Goal: Task Accomplishment & Management: Manage account settings

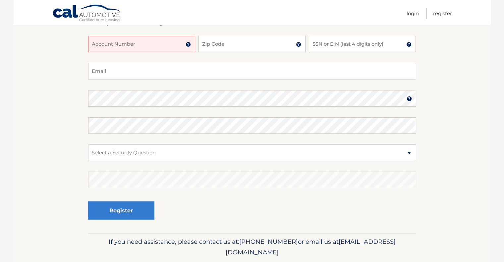
scroll to position [95, 0]
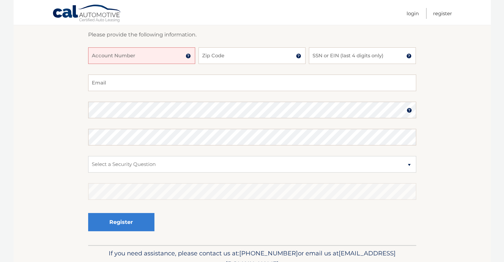
click at [114, 54] on input "Account Number" at bounding box center [141, 55] width 107 height 17
type input "44455997452"
click at [249, 61] on input "Zip Code" at bounding box center [251, 55] width 107 height 17
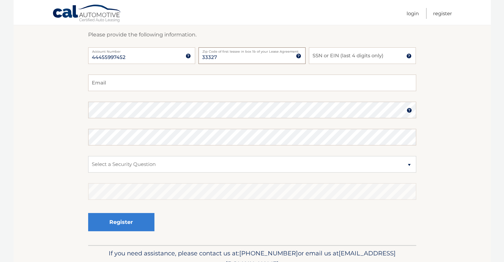
type input "33327"
click at [364, 56] on input "SSN or EIN (last 4 digits only)" at bounding box center [362, 55] width 107 height 17
type input "4167"
click at [167, 83] on input "Email" at bounding box center [252, 83] width 328 height 17
type input "afbonilla@att.net"
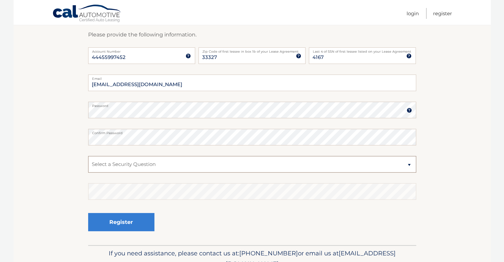
click at [168, 164] on select "Select a Security Question What was the name of your elementary school? What is…" at bounding box center [252, 164] width 328 height 17
select select "1"
click at [88, 156] on select "Select a Security Question What was the name of your elementary school? What is…" at bounding box center [252, 164] width 328 height 17
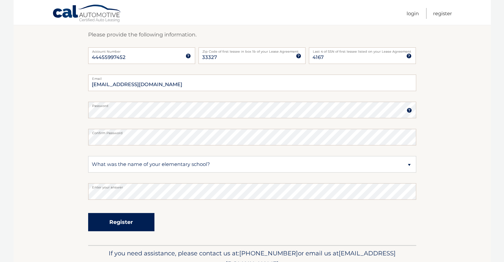
click at [130, 224] on button "Register" at bounding box center [121, 222] width 66 height 18
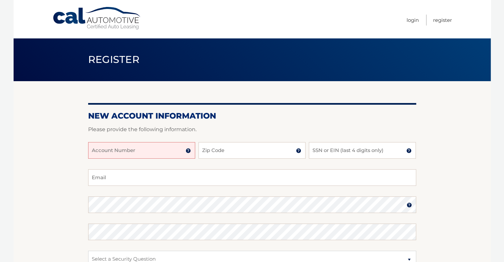
click at [142, 151] on input "Account Number" at bounding box center [141, 150] width 107 height 17
type input "44455997452"
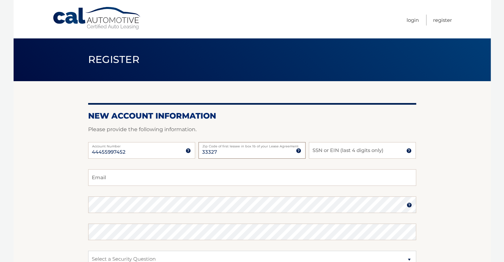
type input "33327"
type input "4167"
click at [117, 178] on input "Email" at bounding box center [252, 177] width 328 height 17
type input "[EMAIL_ADDRESS][DOMAIN_NAME]"
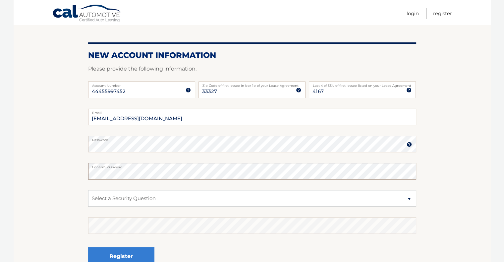
scroll to position [66, 0]
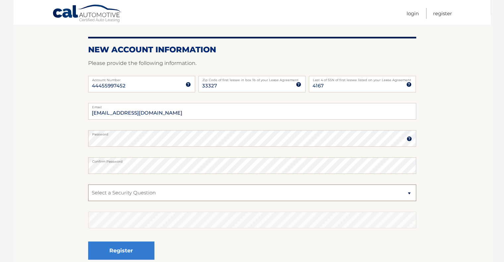
click at [155, 197] on select "Select a Security Question What was the name of your elementary school? What is…" at bounding box center [252, 193] width 328 height 17
click at [88, 185] on select "Select a Security Question What was the name of your elementary school? What is…" at bounding box center [252, 193] width 328 height 17
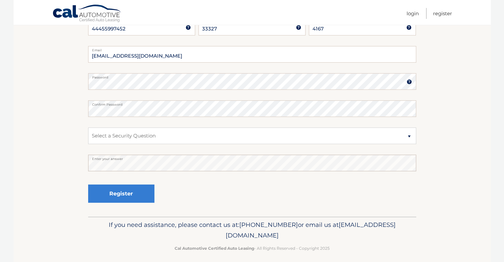
scroll to position [128, 0]
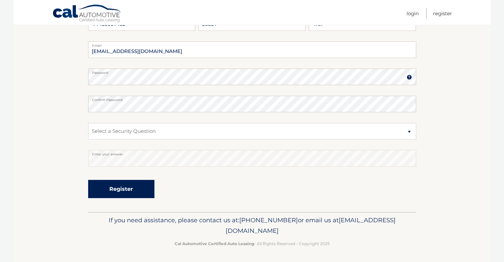
click at [116, 190] on button "Register" at bounding box center [121, 189] width 66 height 18
click at [142, 128] on select "Select a Security Question What was the name of your elementary school? What is…" at bounding box center [252, 131] width 328 height 17
select select "1"
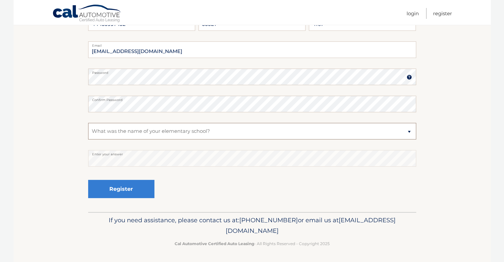
click at [88, 123] on select "Select a Security Question What was the name of your elementary school? What is…" at bounding box center [252, 131] width 328 height 17
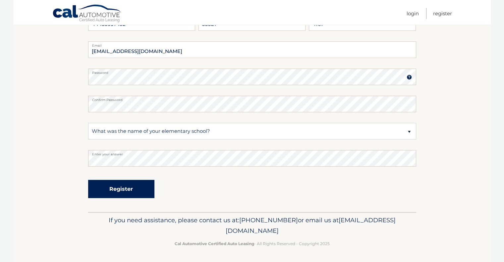
click at [131, 193] on button "Register" at bounding box center [121, 189] width 66 height 18
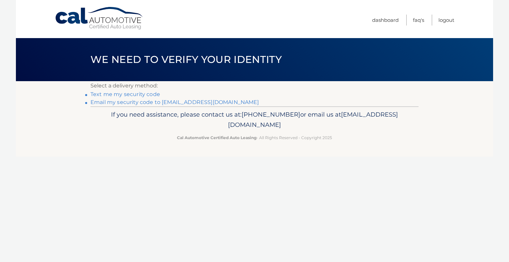
click at [139, 102] on link "Email my security code to a********@att.net" at bounding box center [174, 102] width 169 height 6
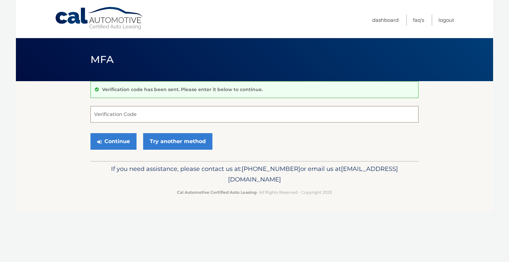
click at [135, 117] on input "Verification Code" at bounding box center [254, 114] width 328 height 17
click at [142, 112] on input "Verification Code" at bounding box center [254, 114] width 328 height 17
type input "538099"
click at [121, 141] on button "Continue" at bounding box center [113, 141] width 46 height 17
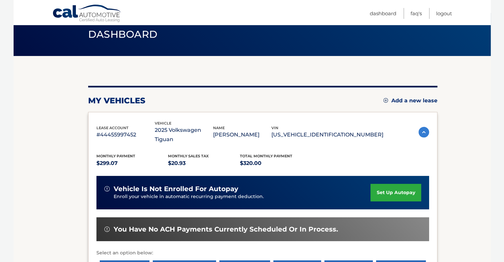
scroll to position [66, 0]
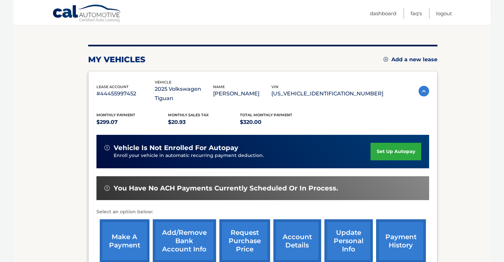
click at [387, 143] on link "set up autopay" at bounding box center [395, 152] width 50 height 18
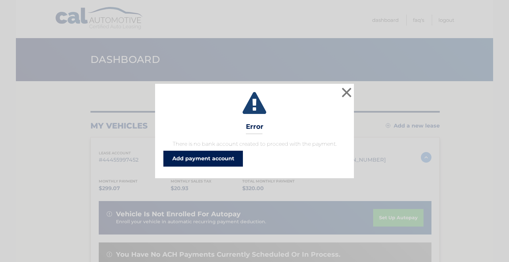
click at [206, 159] on link "Add payment account" at bounding box center [203, 159] width 80 height 16
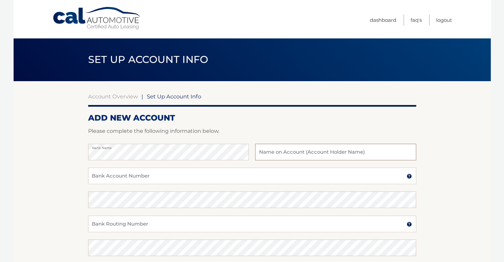
click at [310, 155] on input "text" at bounding box center [335, 152] width 161 height 17
type input "[PERSON_NAME]"
click at [174, 173] on input "Bank Account Number" at bounding box center [252, 176] width 328 height 17
type input "295702812"
click at [138, 222] on input "Bank Routing Number" at bounding box center [252, 224] width 328 height 17
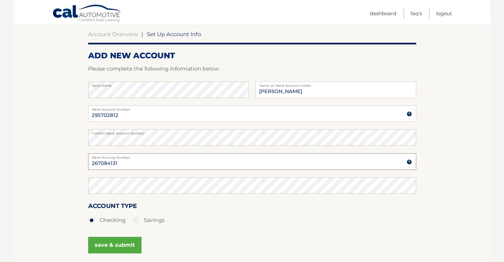
scroll to position [66, 0]
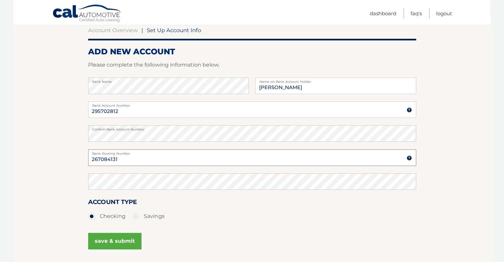
type input "267084131"
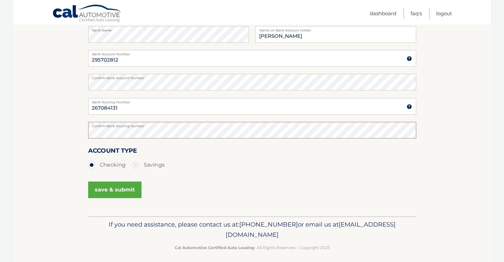
scroll to position [122, 0]
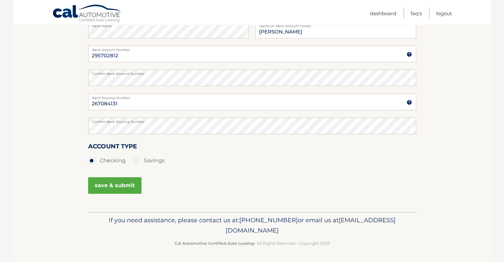
click at [116, 184] on button "save & submit" at bounding box center [114, 185] width 53 height 17
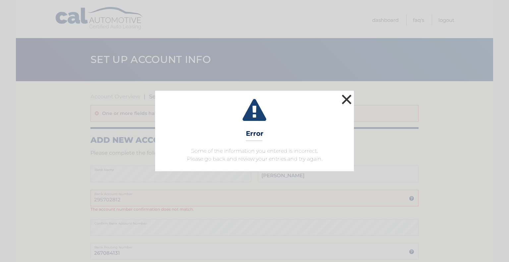
click at [342, 103] on button "×" at bounding box center [346, 99] width 13 height 13
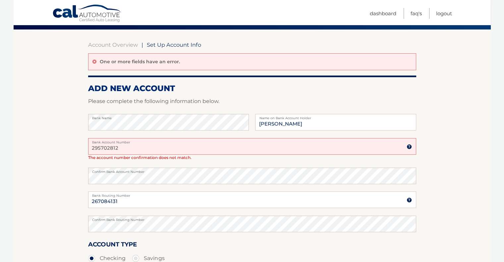
scroll to position [66, 0]
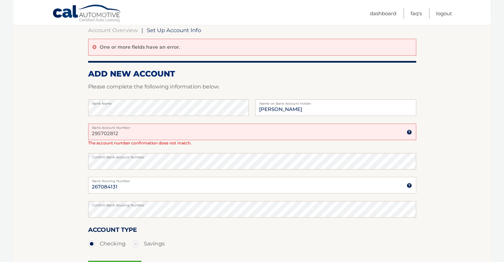
click at [127, 134] on input "295702812" at bounding box center [252, 132] width 328 height 17
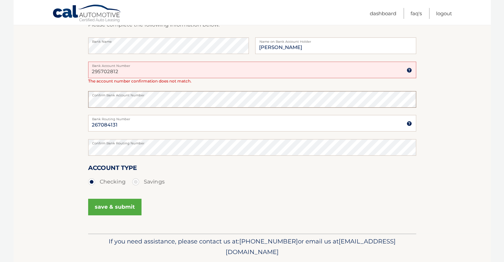
scroll to position [133, 0]
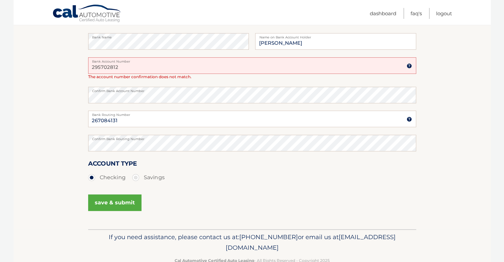
click at [121, 200] on button "save & submit" at bounding box center [114, 202] width 53 height 17
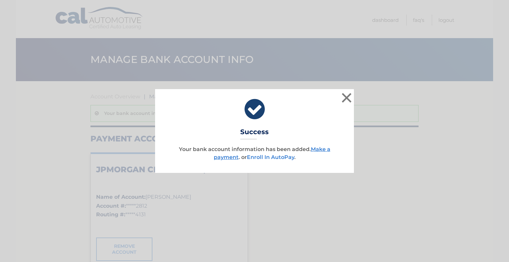
click at [280, 157] on link "Enroll In AutoPay" at bounding box center [270, 157] width 47 height 6
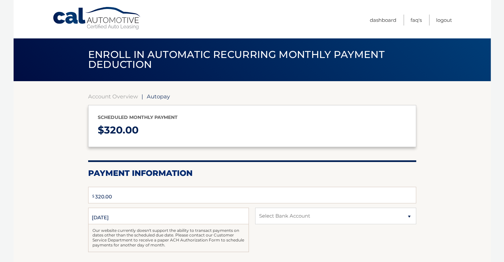
type input "320"
select select "YWUzMjEyMzMtZmQyMS00MzA0LTk5MDQtYTc0OTQ2ZTgyNzNi"
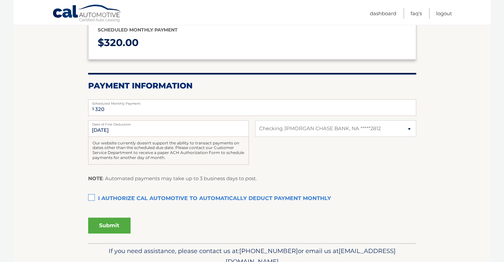
scroll to position [99, 0]
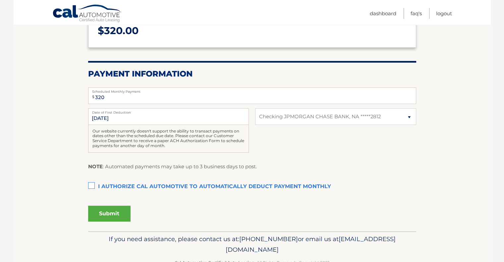
click at [90, 184] on label "I authorize cal automotive to automatically deduct payment monthly This checkbo…" at bounding box center [252, 186] width 328 height 13
click at [0, 0] on input "I authorize cal automotive to automatically deduct payment monthly This checkbo…" at bounding box center [0, 0] width 0 height 0
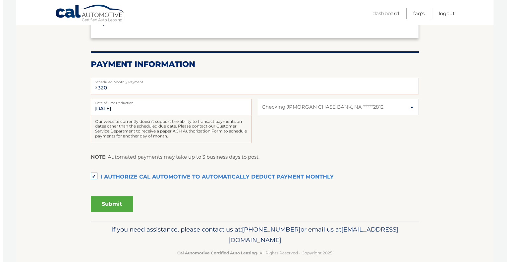
scroll to position [118, 0]
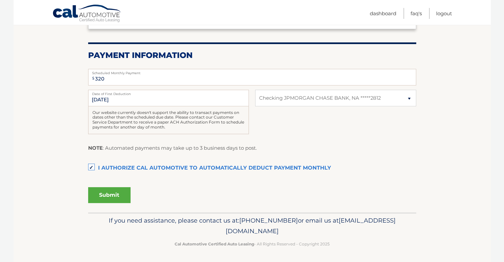
click at [110, 196] on button "Submit" at bounding box center [109, 195] width 42 height 16
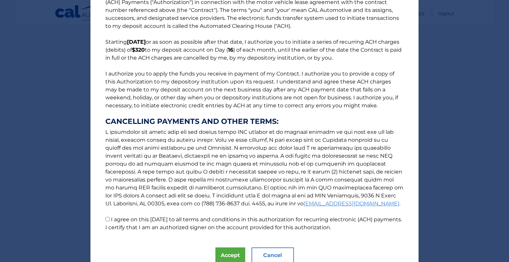
scroll to position [51, 0]
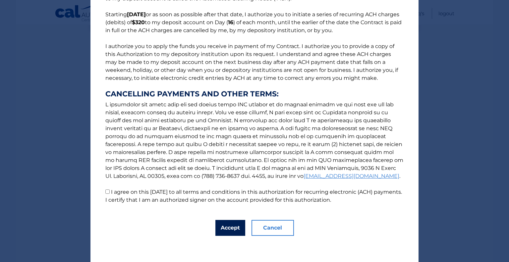
click at [228, 228] on button "Accept" at bounding box center [230, 228] width 30 height 16
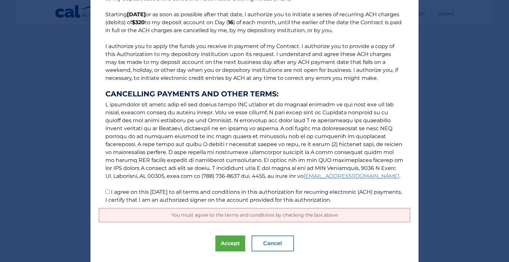
click at [105, 191] on input "I agree on this 09/19/2025 to all terms and conditions in this authorization fo…" at bounding box center [107, 191] width 4 height 4
checkbox input "true"
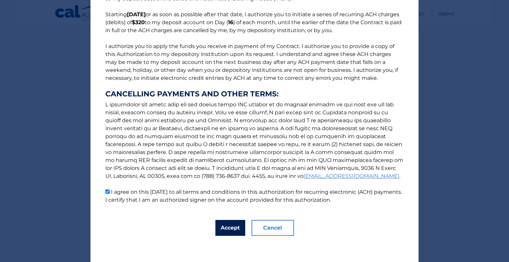
click at [230, 226] on button "Accept" at bounding box center [230, 228] width 30 height 16
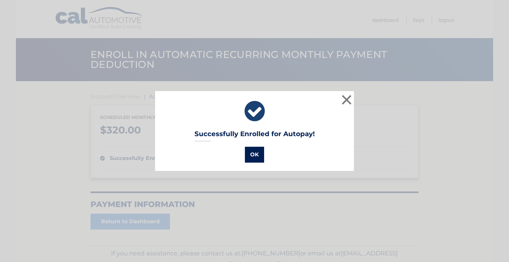
click at [252, 152] on button "OK" at bounding box center [254, 155] width 19 height 16
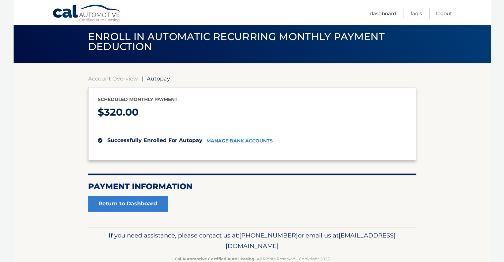
scroll to position [33, 0]
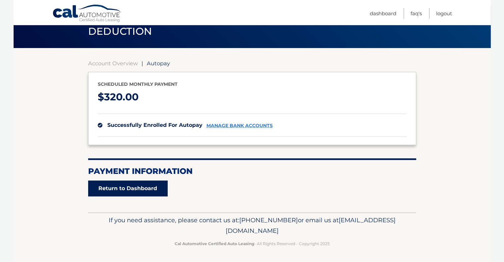
click at [139, 190] on link "Return to Dashboard" at bounding box center [128, 189] width 80 height 16
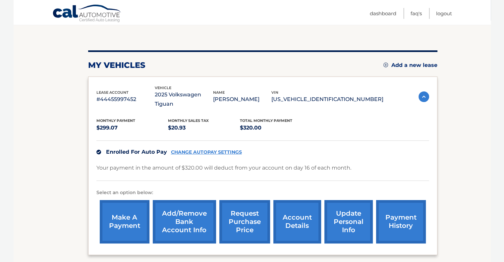
scroll to position [99, 0]
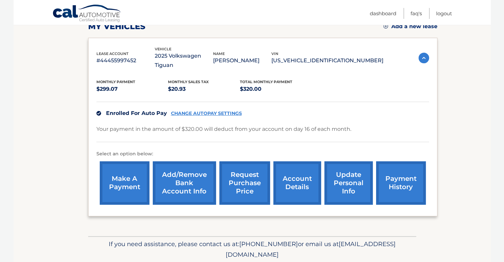
click at [132, 168] on link "make a payment" at bounding box center [125, 182] width 50 height 43
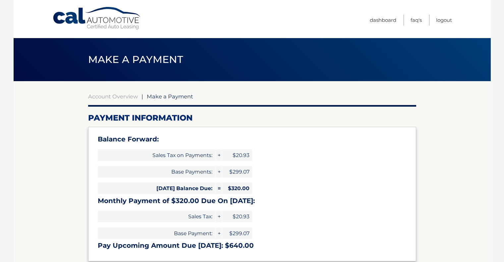
select select "YWUzMjEyMzMtZmQyMS00MzA0LTk5MDQtYTc0OTQ2ZTgyNzNi"
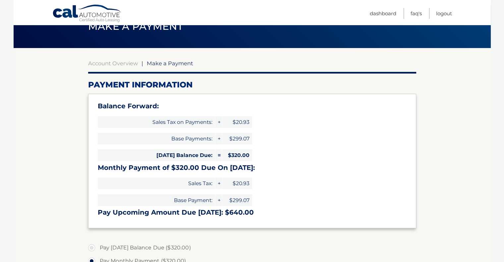
scroll to position [99, 0]
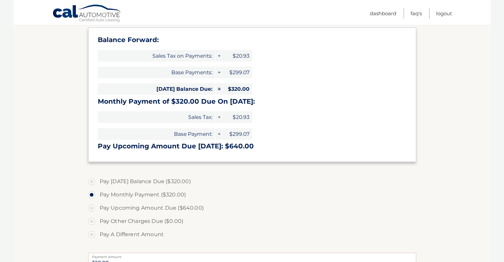
click at [91, 181] on label "Pay [DATE] Balance Due ($320.00)" at bounding box center [252, 181] width 328 height 13
click at [91, 181] on input "Pay [DATE] Balance Due ($320.00)" at bounding box center [94, 180] width 7 height 11
radio input "true"
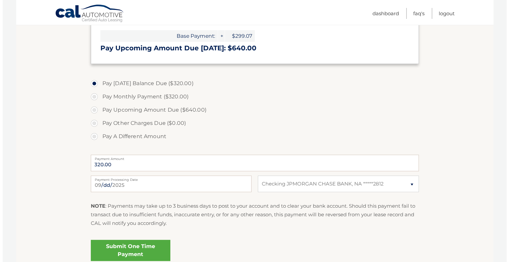
scroll to position [232, 0]
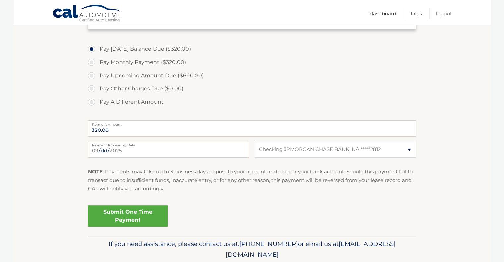
click at [122, 214] on link "Submit One Time Payment" at bounding box center [128, 215] width 80 height 21
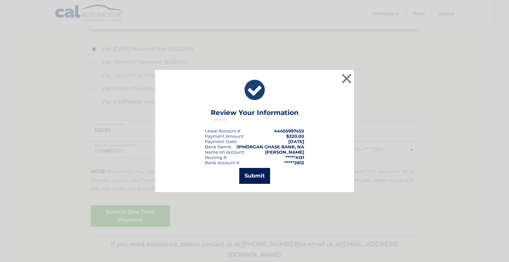
click at [251, 175] on button "Submit" at bounding box center [254, 176] width 31 height 16
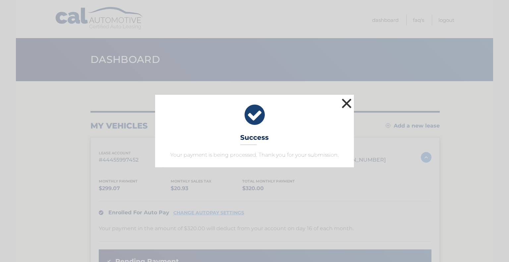
click at [345, 106] on button "×" at bounding box center [346, 103] width 13 height 13
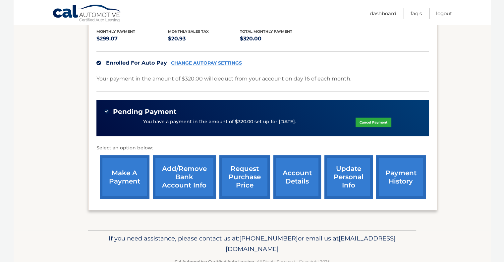
scroll to position [158, 0]
